Goal: Task Accomplishment & Management: Manage account settings

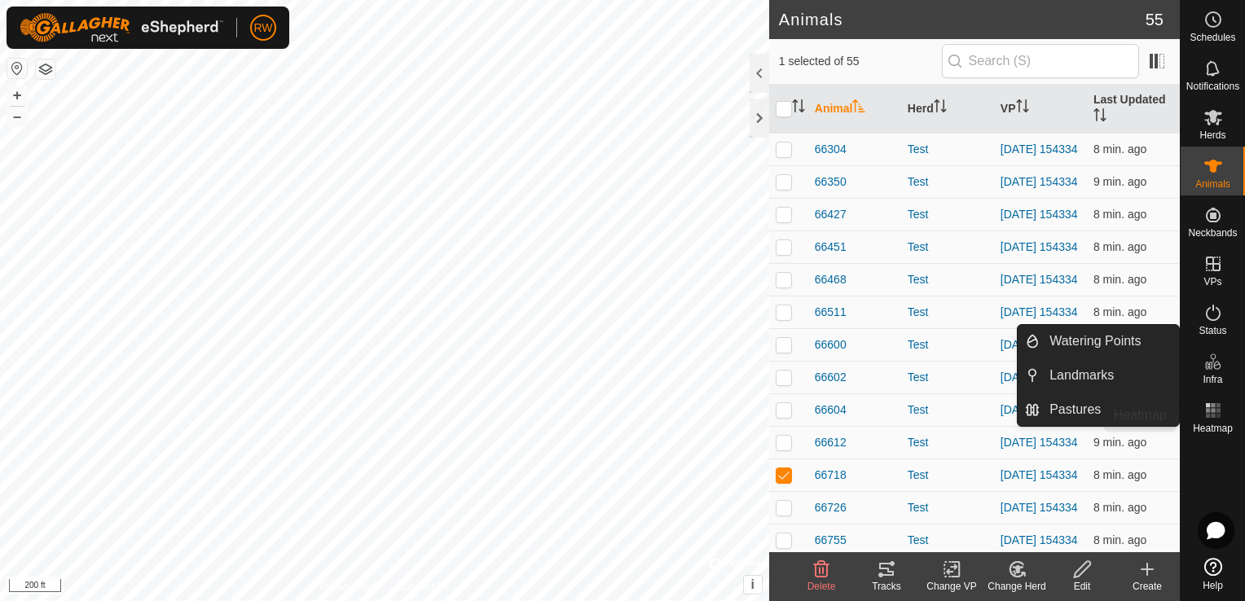
click at [1212, 402] on icon at bounding box center [1213, 411] width 20 height 20
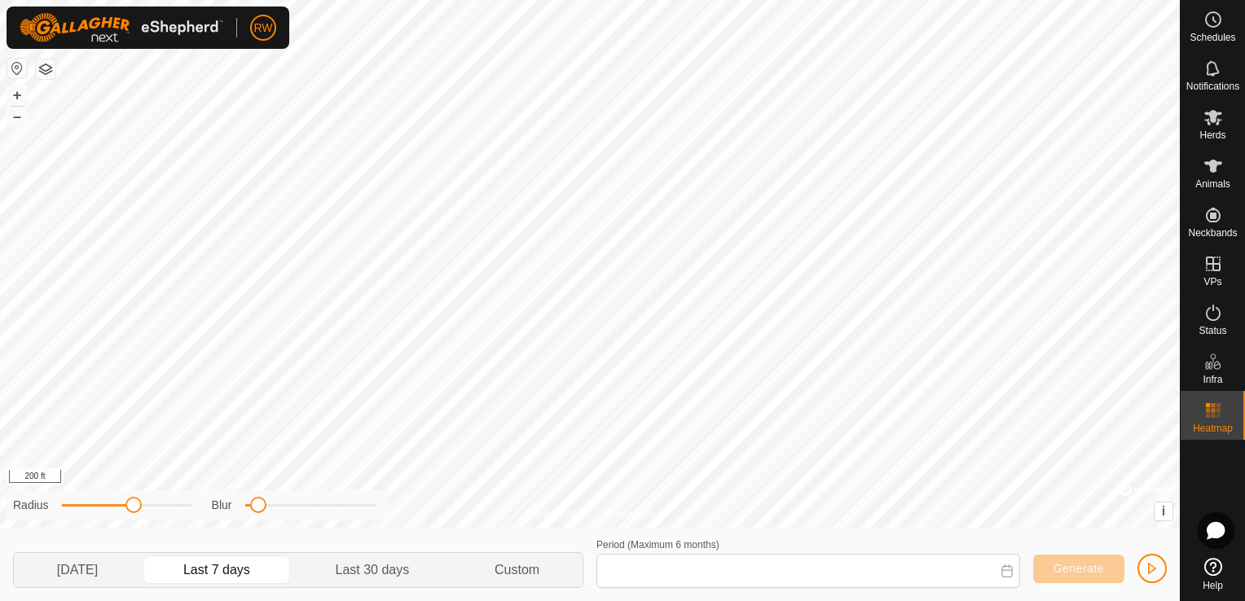
type input "[DATE] - [DATE]"
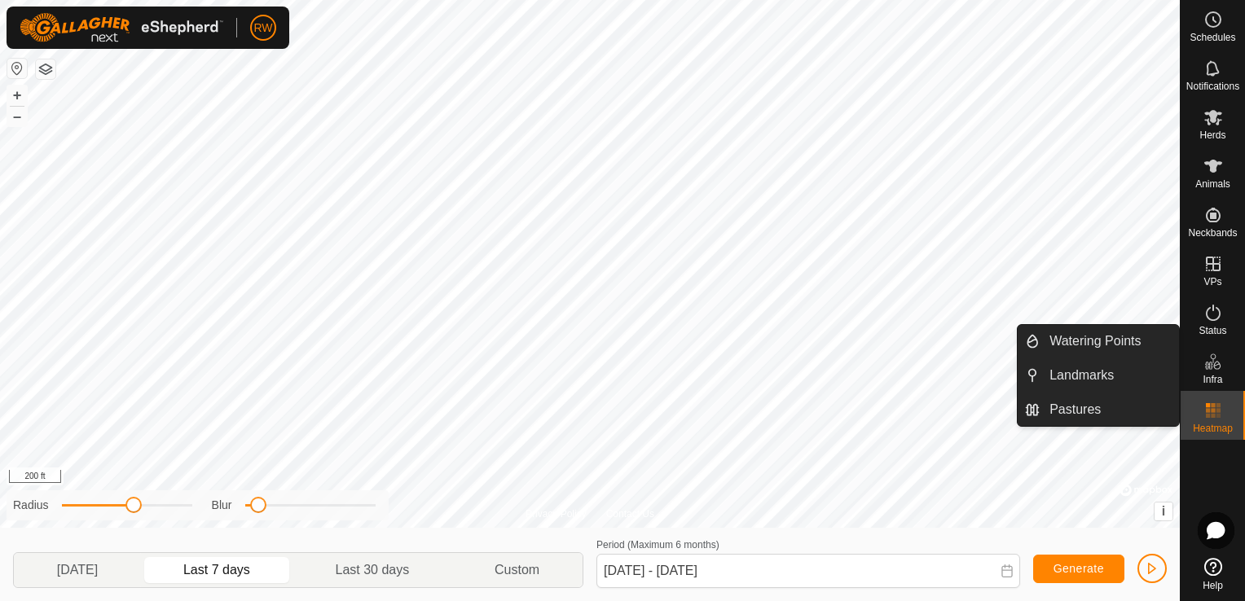
click at [1215, 375] on span "Infra" at bounding box center [1213, 380] width 20 height 10
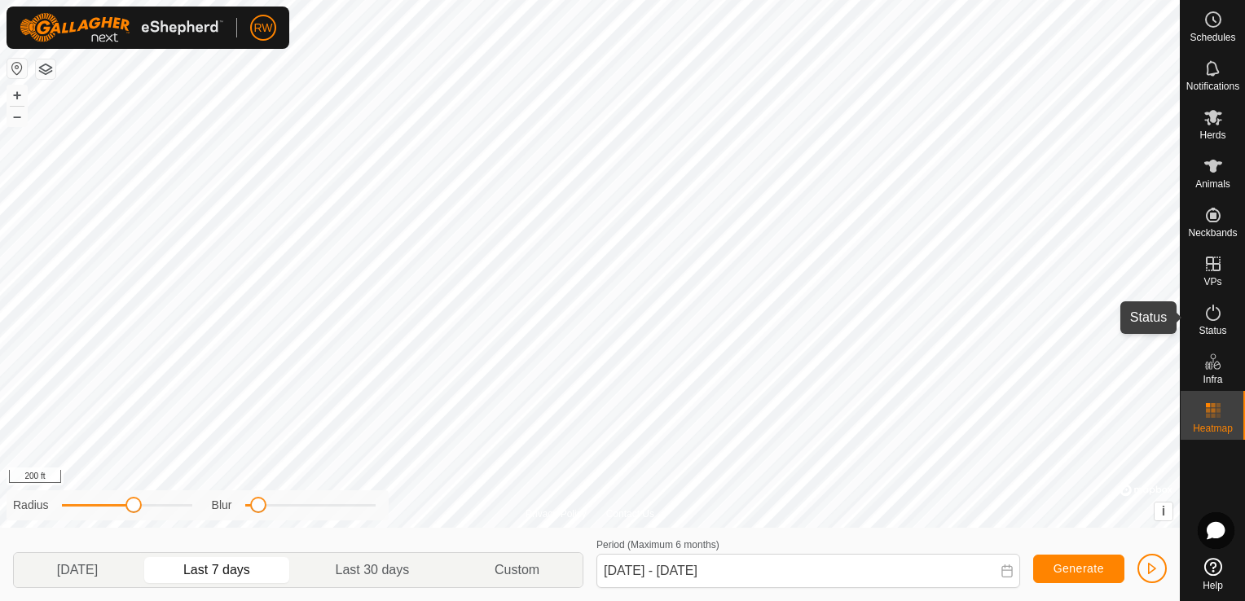
click at [1215, 327] on span "Status" at bounding box center [1213, 331] width 28 height 10
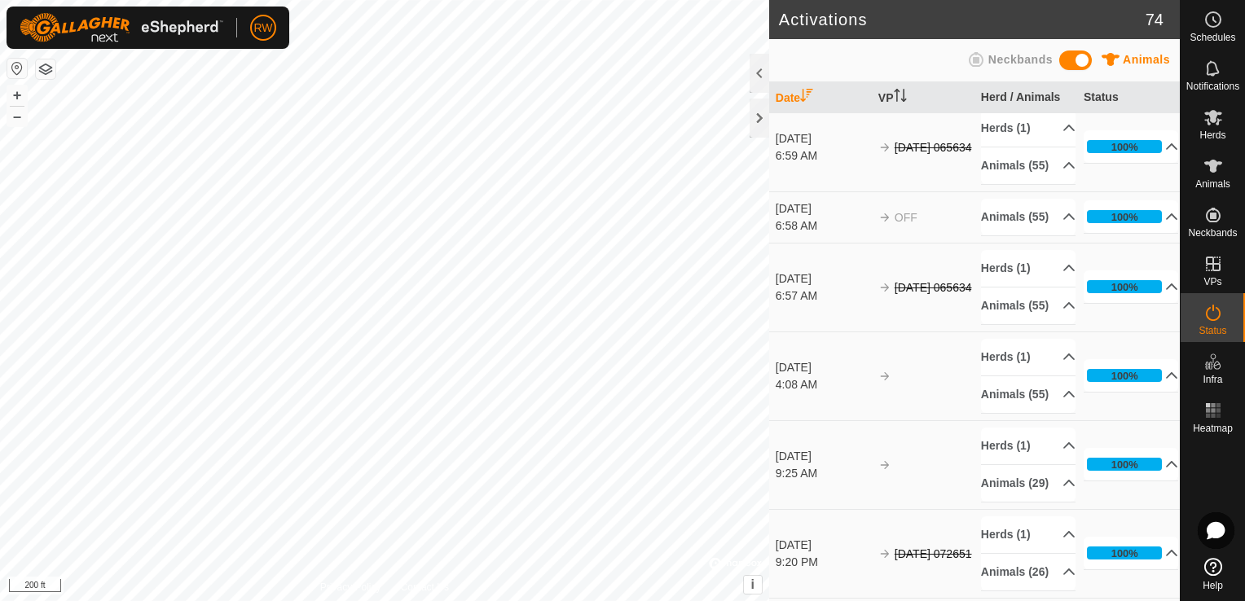
scroll to position [1731, 0]
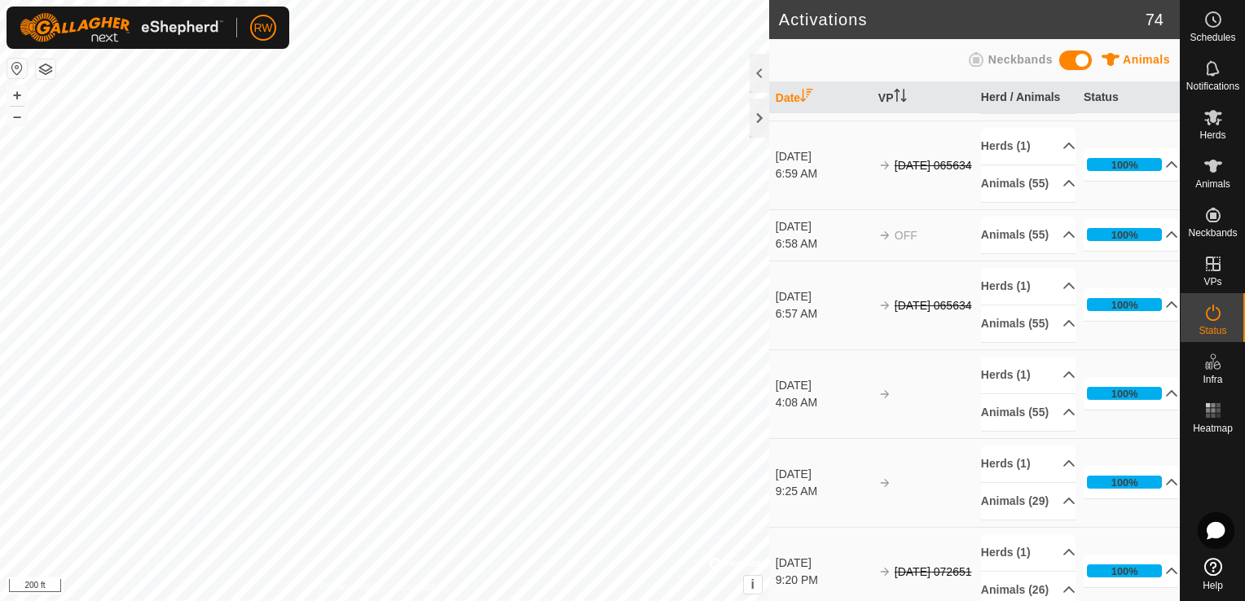
click at [1072, 69] on span at bounding box center [1075, 61] width 33 height 20
click at [1073, 60] on span at bounding box center [1075, 61] width 33 height 20
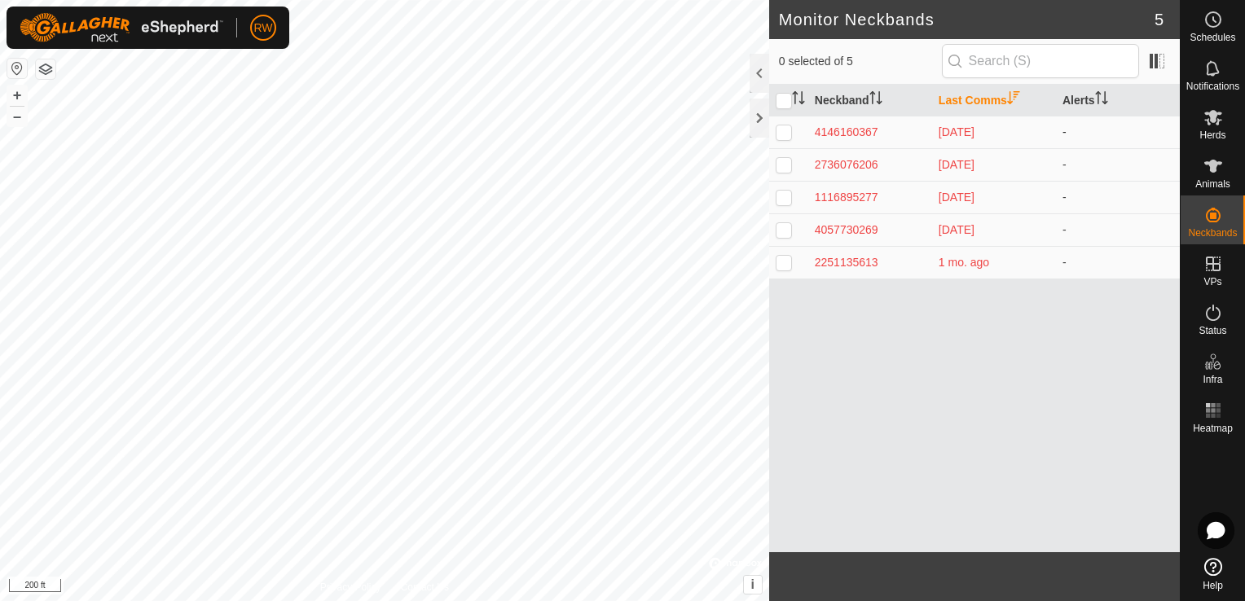
click at [785, 130] on p-checkbox at bounding box center [784, 131] width 16 height 13
checkbox input "false"
click at [862, 257] on div "2251135613" at bounding box center [870, 262] width 111 height 17
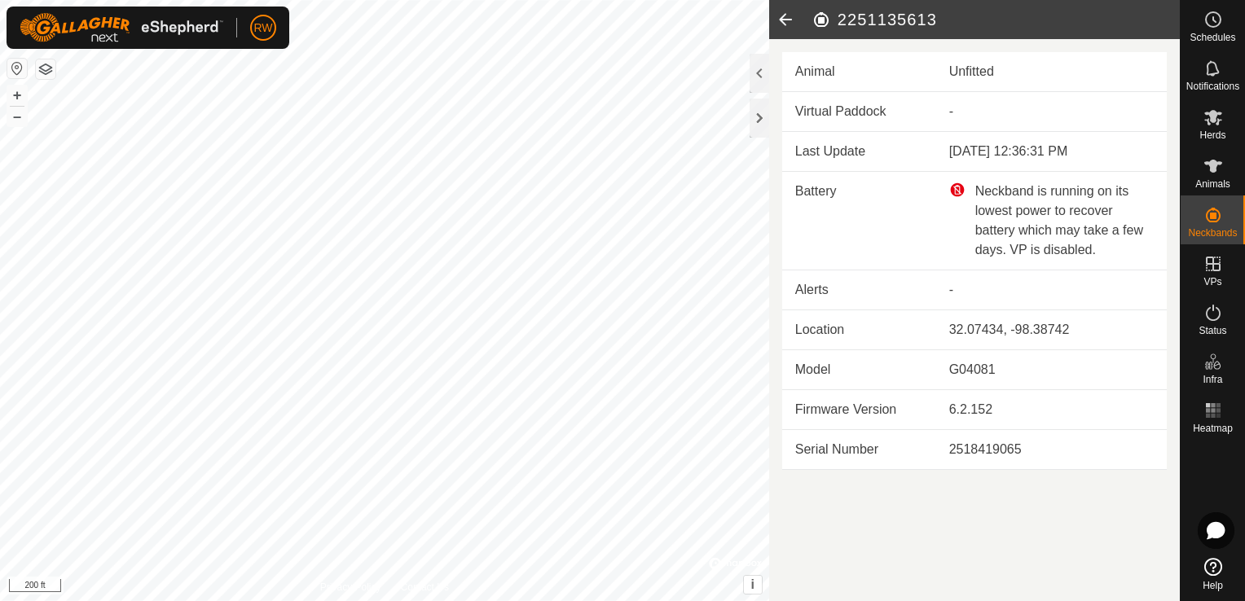
click at [784, 23] on icon at bounding box center [785, 19] width 33 height 39
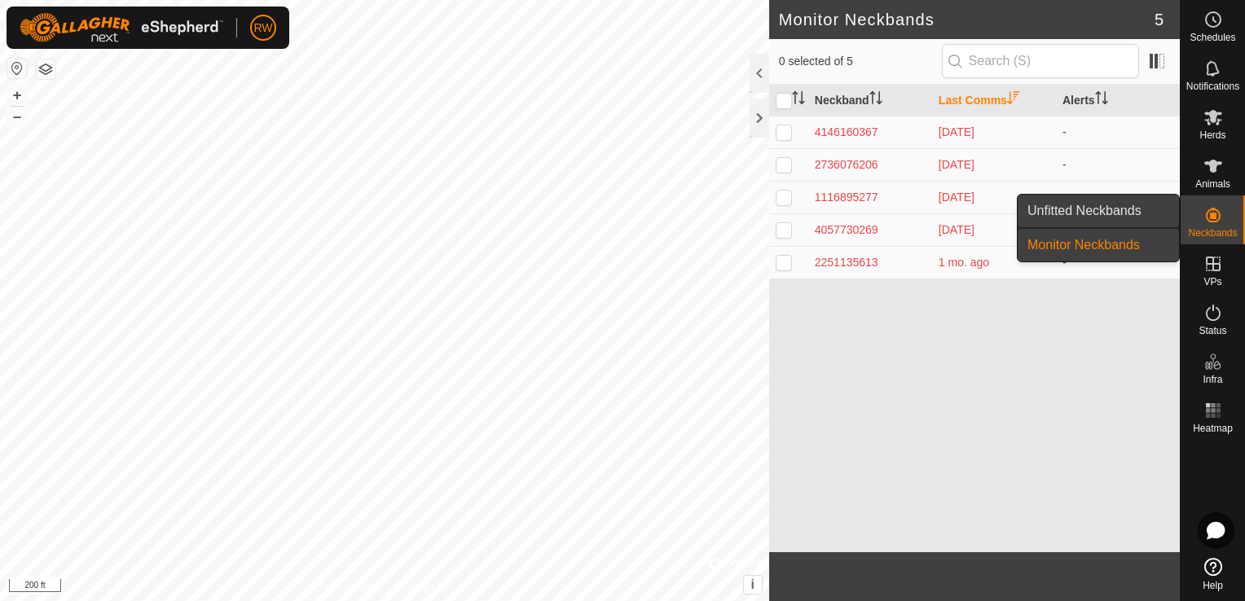
click at [1146, 209] on link "Unfitted Neckbands" at bounding box center [1098, 211] width 161 height 33
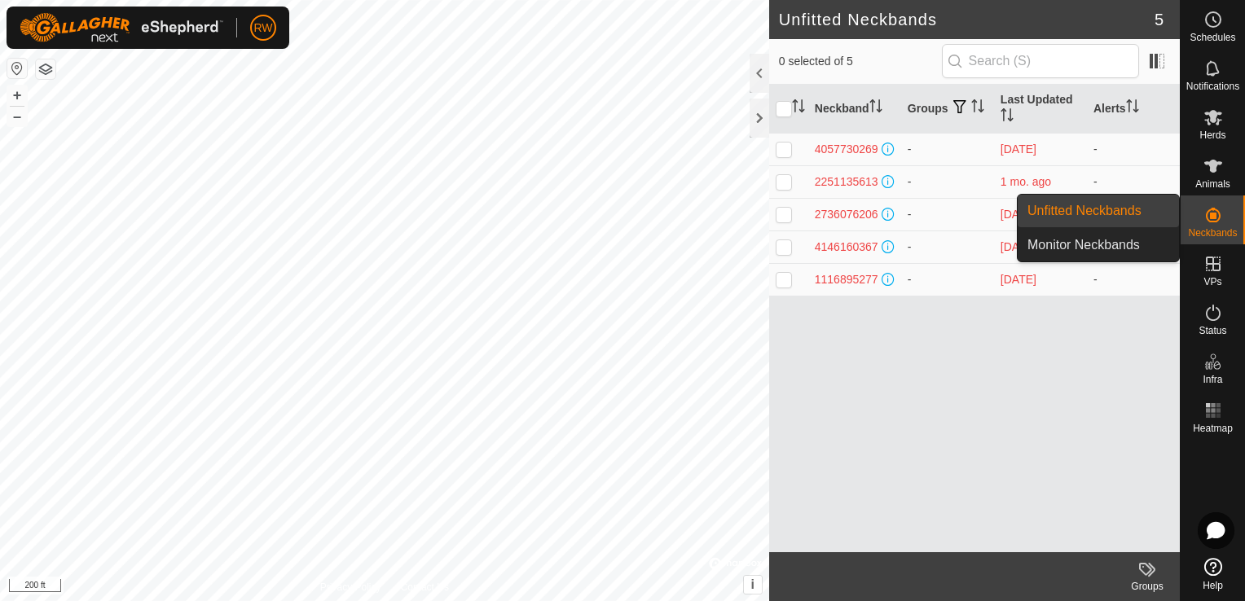
click at [1161, 241] on link "Monitor Neckbands" at bounding box center [1098, 245] width 161 height 33
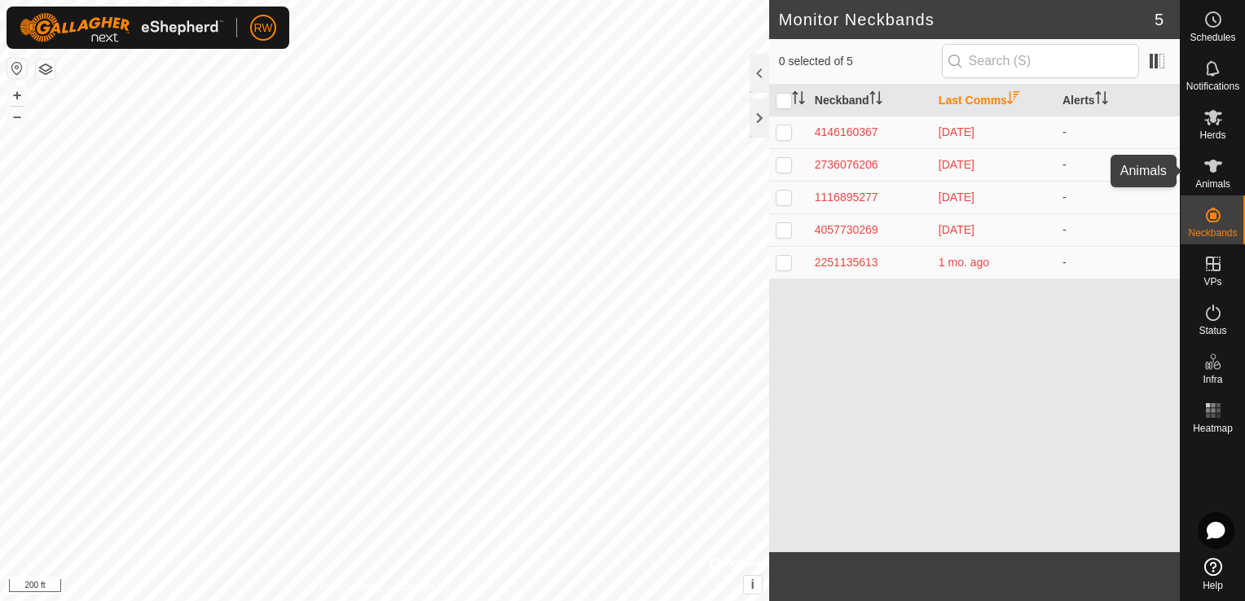
drag, startPoint x: 1205, startPoint y: 185, endPoint x: 1206, endPoint y: 169, distance: 16.3
click at [1206, 169] on icon at bounding box center [1213, 166] width 20 height 20
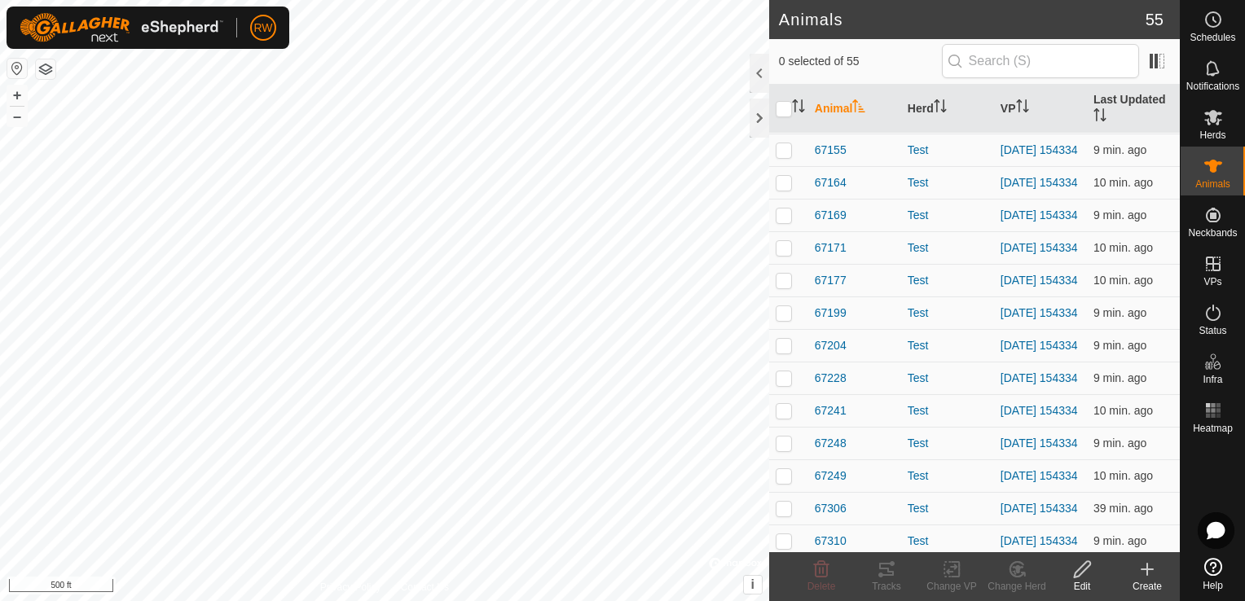
scroll to position [1498, 0]
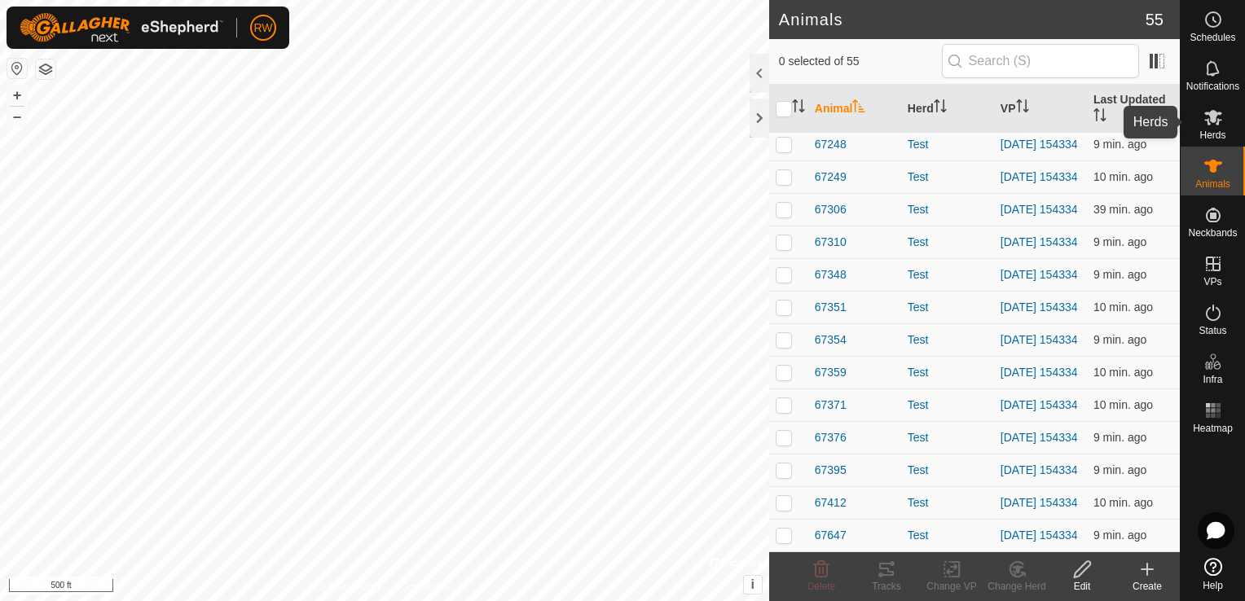
click at [1212, 125] on icon at bounding box center [1213, 118] width 20 height 20
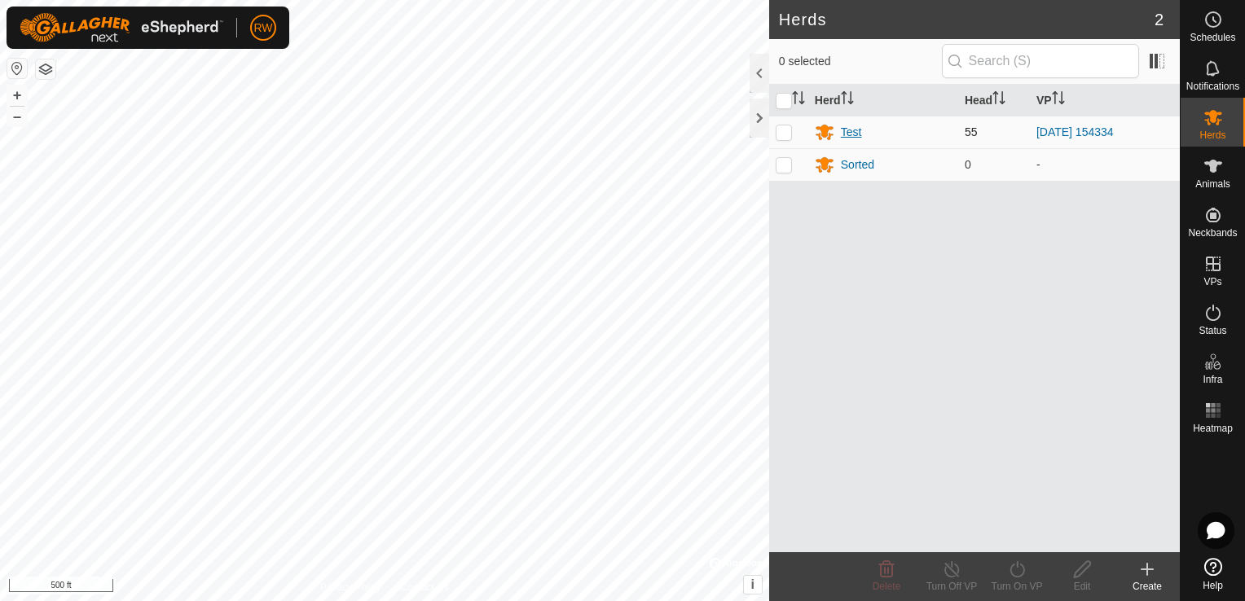
click at [854, 136] on div "Test" at bounding box center [851, 132] width 21 height 17
